Goal: Task Accomplishment & Management: Use online tool/utility

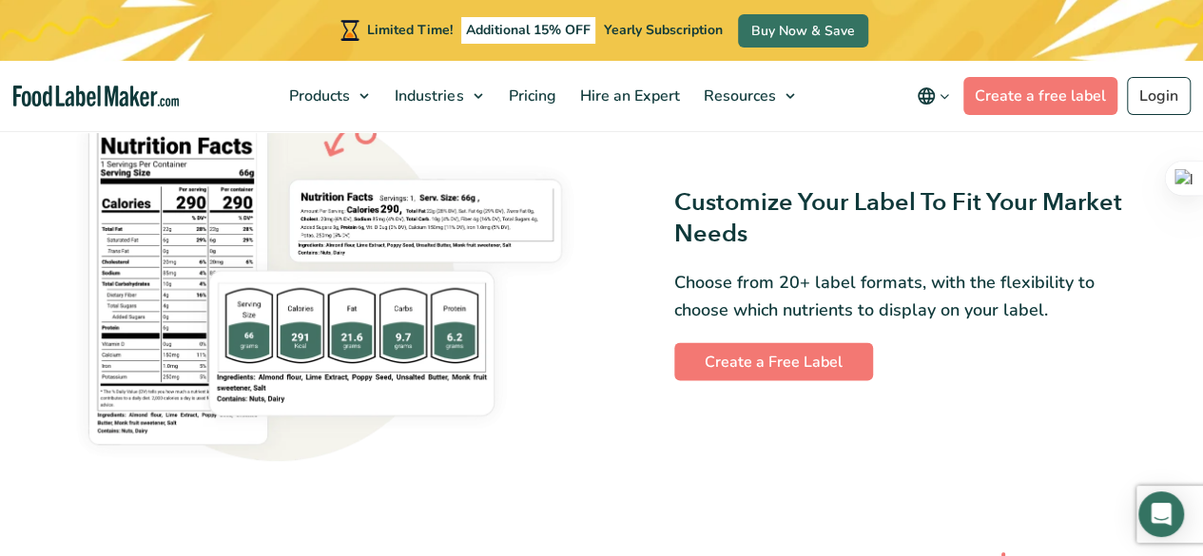
scroll to position [1496, 0]
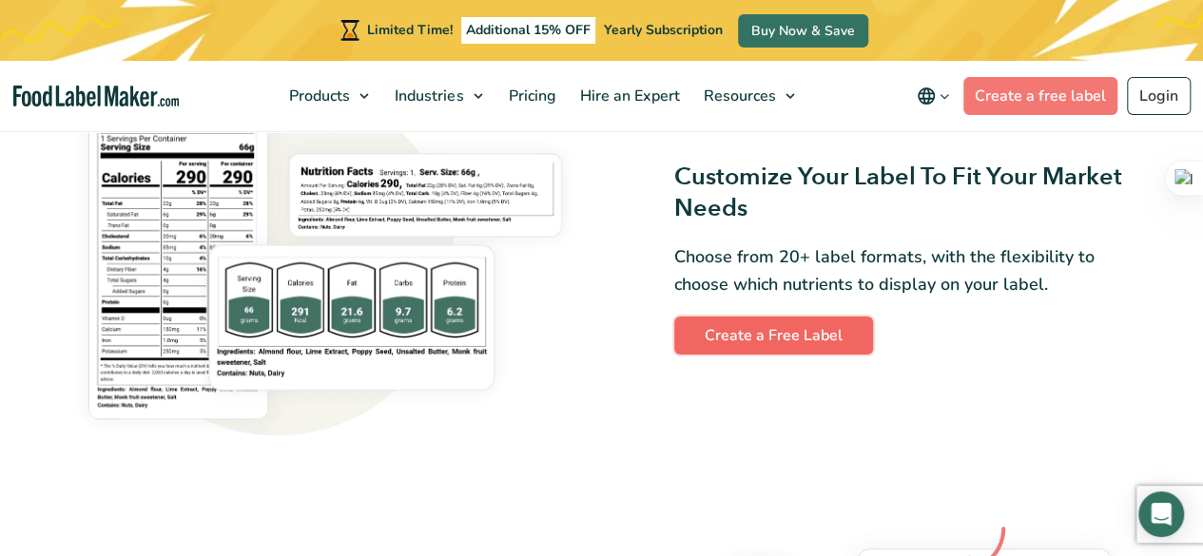
click at [806, 336] on link "Create a Free Label" at bounding box center [773, 336] width 199 height 38
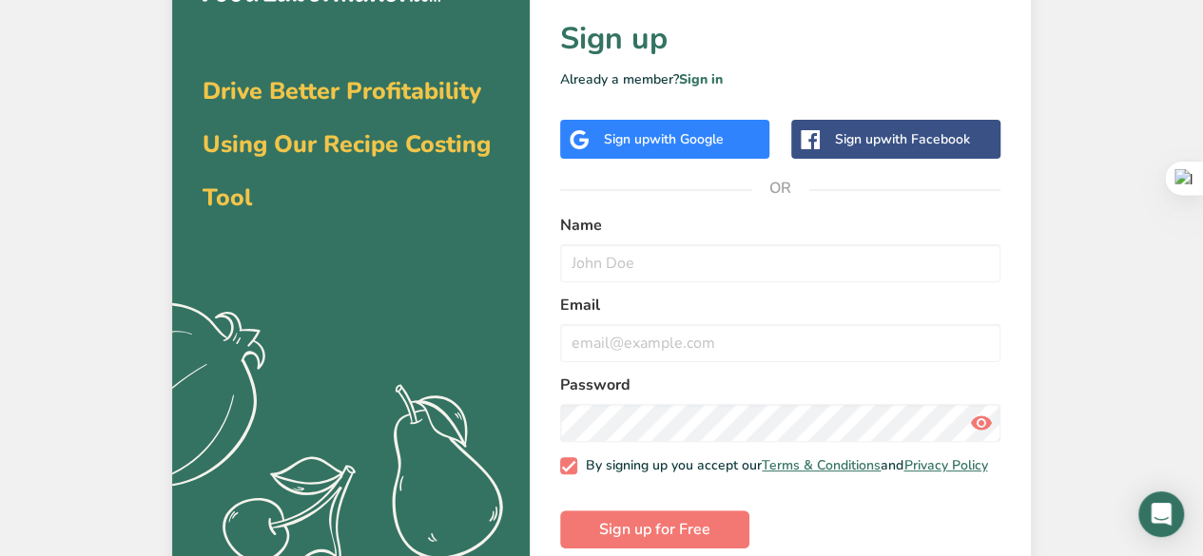
scroll to position [10, 0]
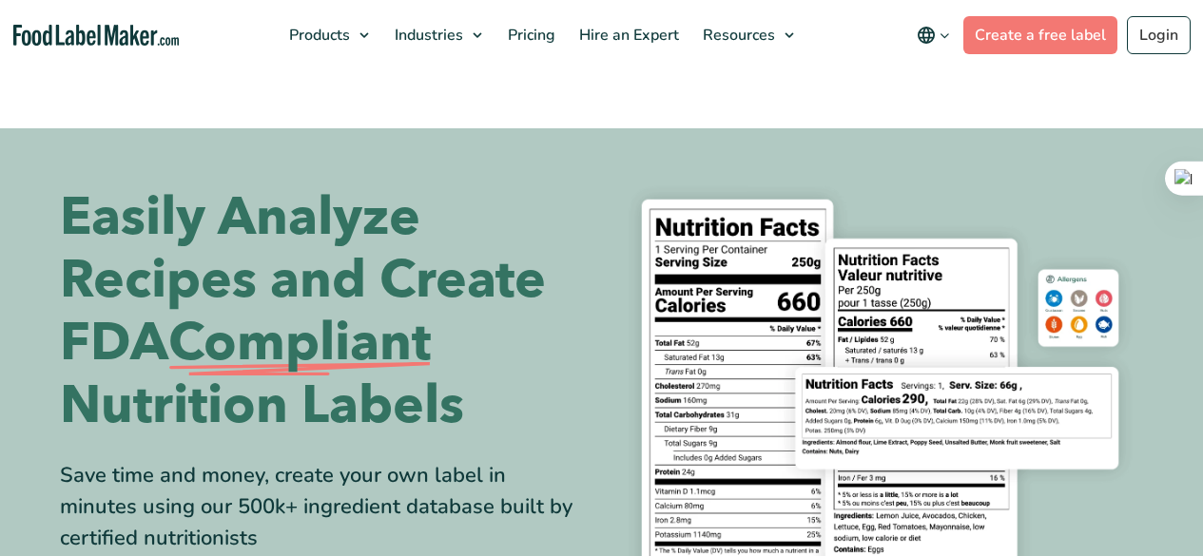
scroll to position [1496, 0]
